Goal: Communication & Community: Ask a question

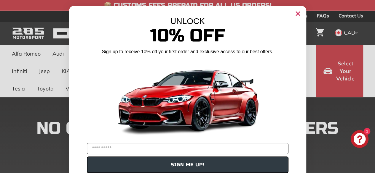
click at [296, 13] on icon "Close dialog" at bounding box center [298, 14] width 4 height 4
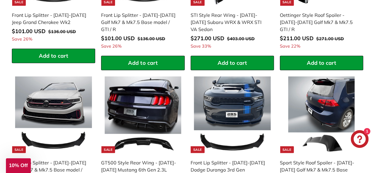
scroll to position [68, 0]
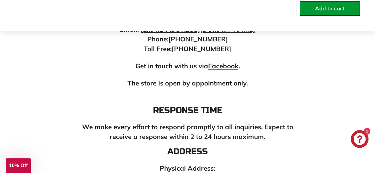
scroll to position [238, 0]
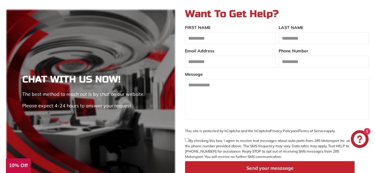
scroll to position [553, 0]
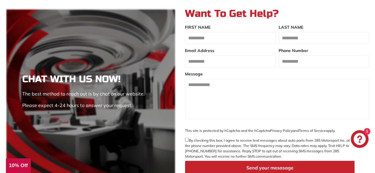
click at [263, 167] on button "Send your mesasage" at bounding box center [270, 168] width 170 height 14
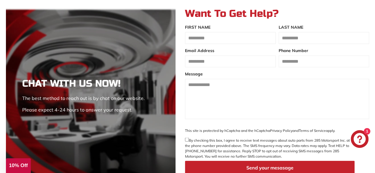
scroll to position [577, 0]
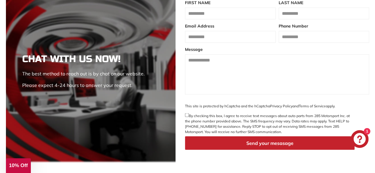
drag, startPoint x: 258, startPoint y: 108, endPoint x: 275, endPoint y: 130, distance: 28.0
click at [275, 130] on form "FIRST NAME LAST NAME Email Address Phone Number Message This site is protected …" at bounding box center [277, 80] width 184 height 160
click at [275, 130] on label "By checking this box, I agree to receive text messages about auto parts from 28…" at bounding box center [270, 124] width 170 height 21
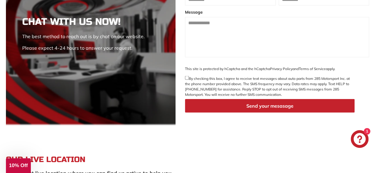
scroll to position [615, 0]
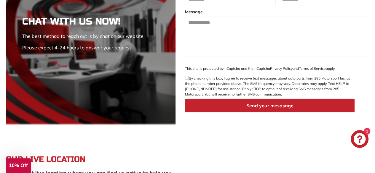
drag, startPoint x: 283, startPoint y: 79, endPoint x: 351, endPoint y: 95, distance: 70.3
click at [351, 95] on label "By checking this box, I agree to receive text messages about auto parts from 28…" at bounding box center [270, 86] width 170 height 21
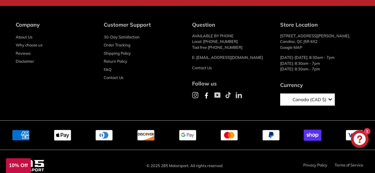
scroll to position [1160, 0]
click at [308, 163] on link "Privacy Policy" at bounding box center [315, 165] width 24 height 5
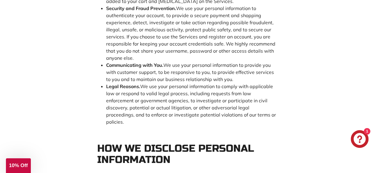
scroll to position [946, 0]
